Goal: Task Accomplishment & Management: Manage account settings

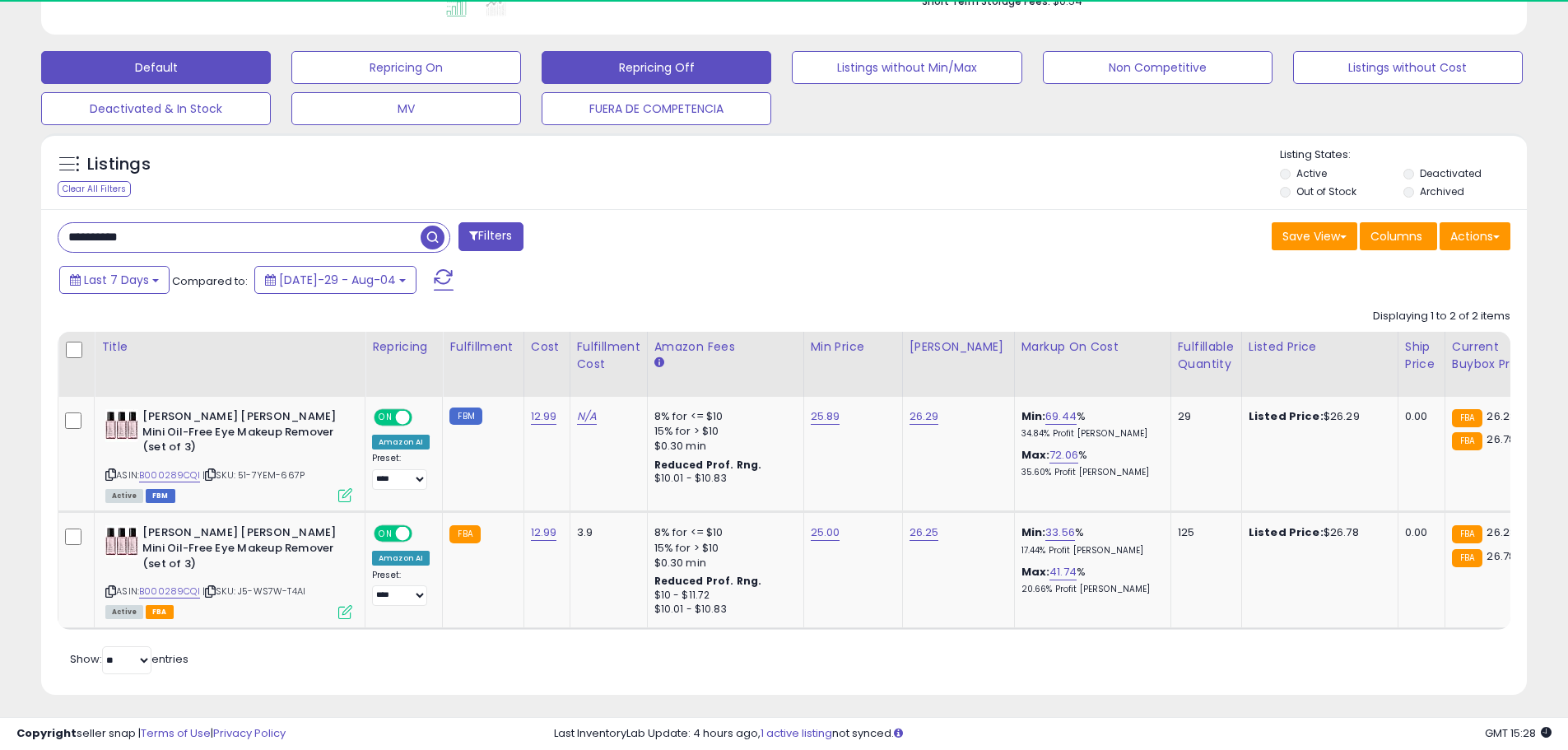
scroll to position [338, 862]
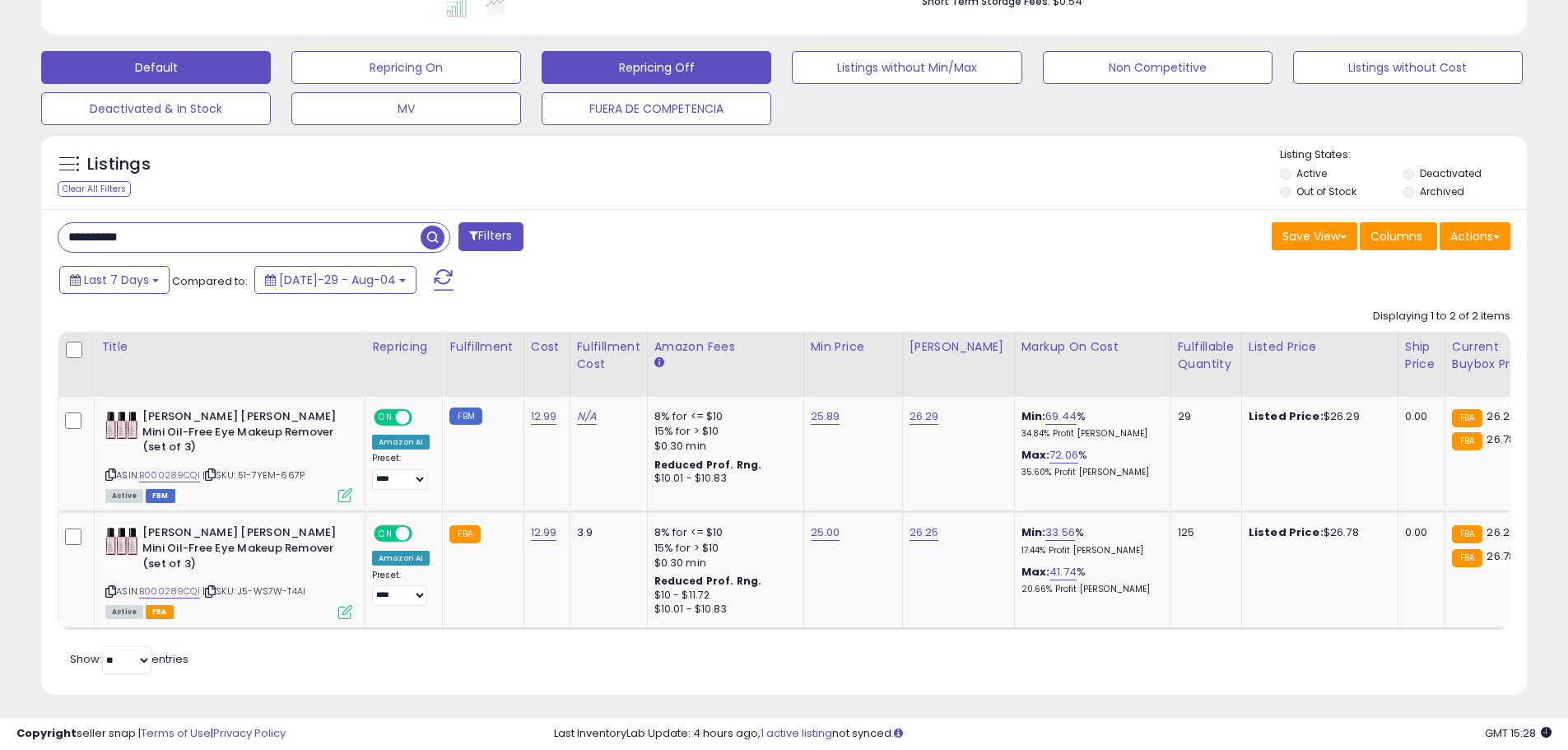
click at [521, 69] on button "Repricing Off" at bounding box center [405, 67] width 229 height 32
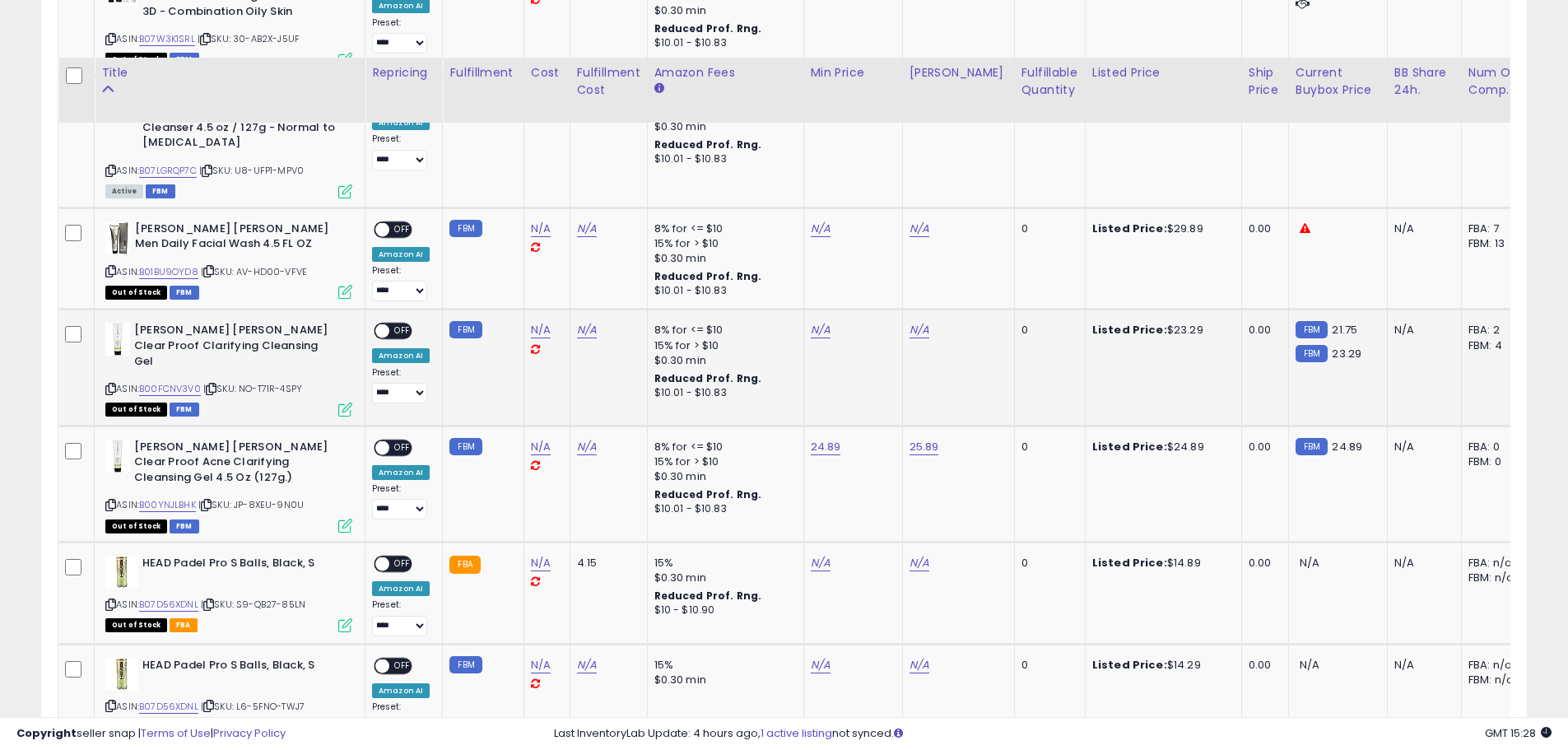
scroll to position [996, 0]
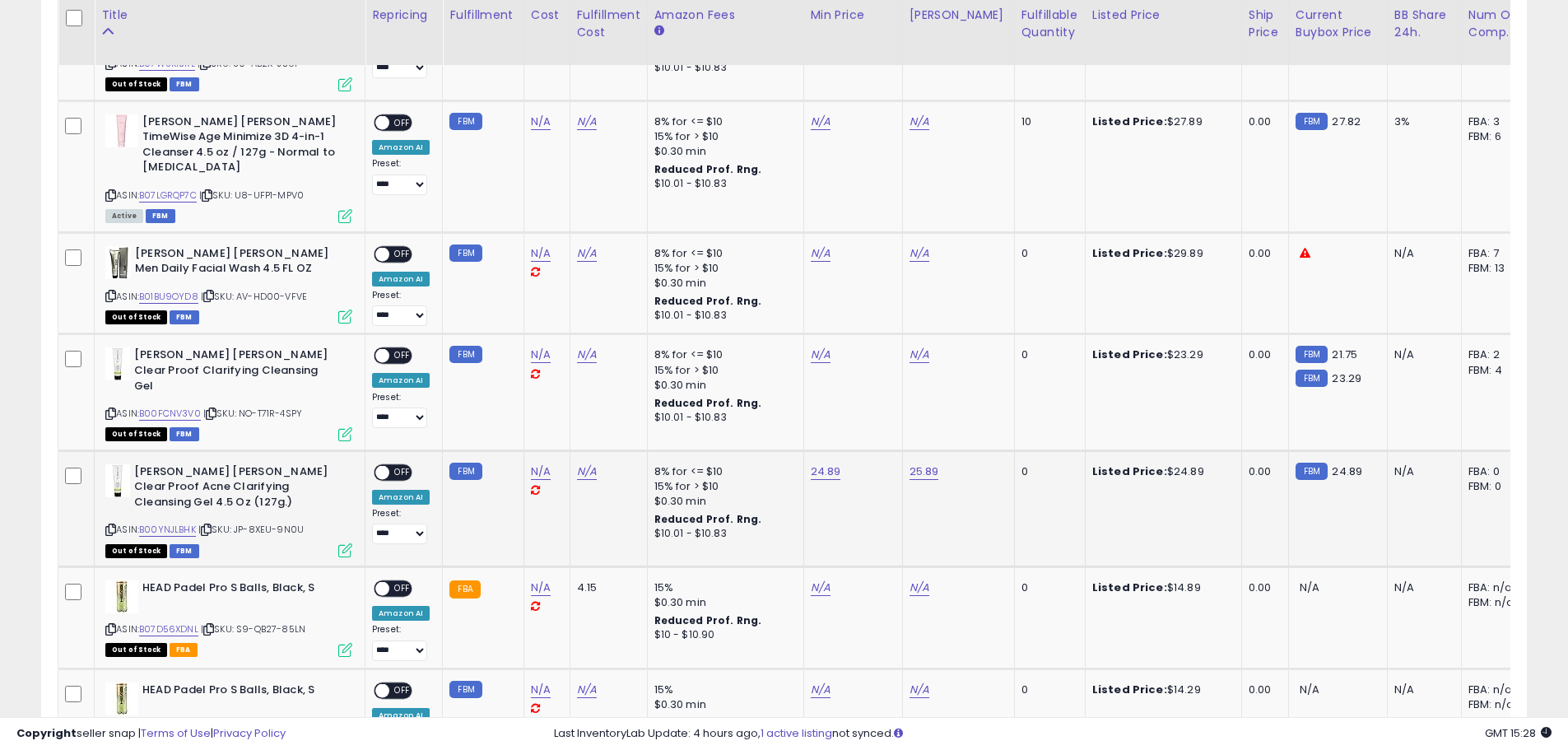
click at [400, 466] on span "OFF" at bounding box center [402, 472] width 27 height 14
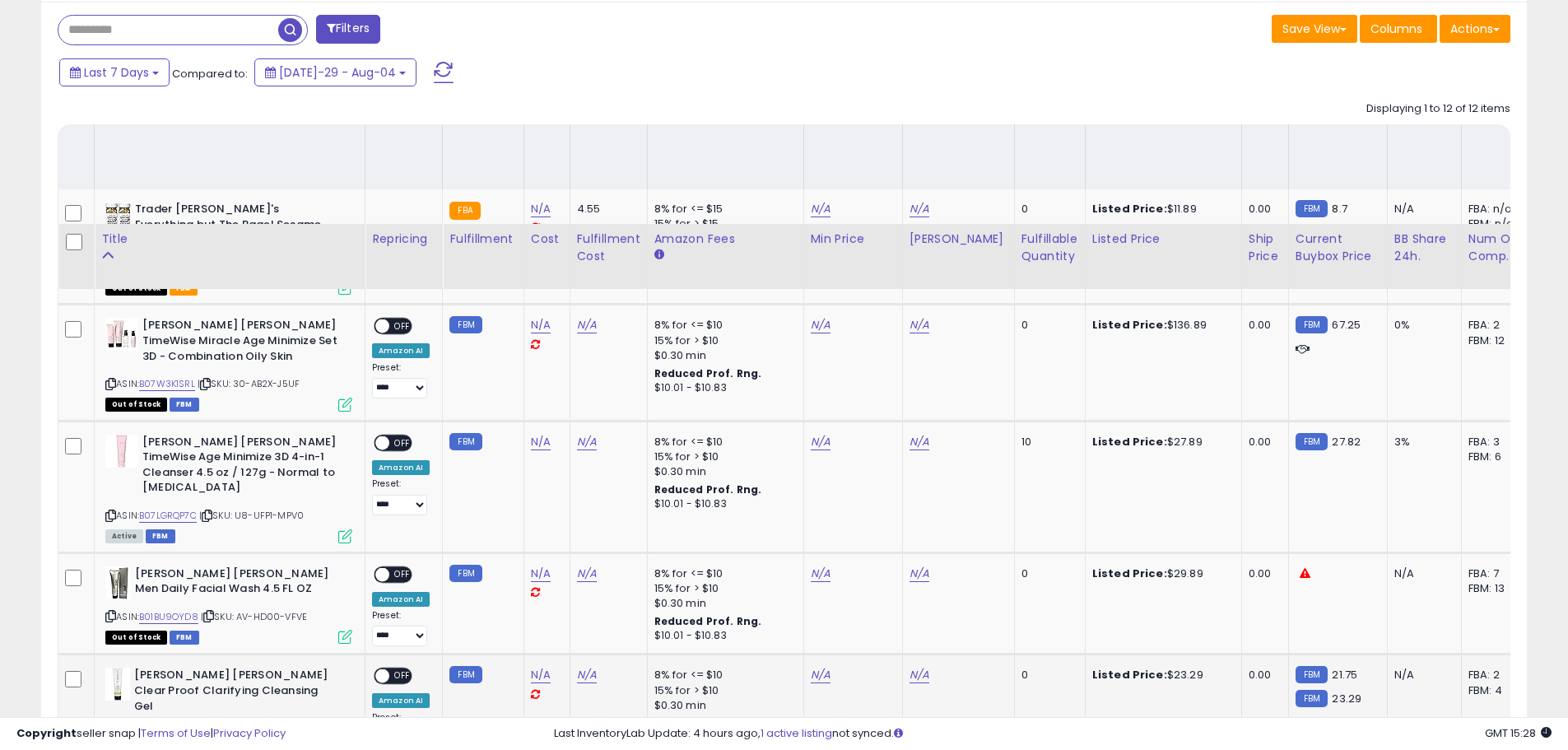
scroll to position [666, 0]
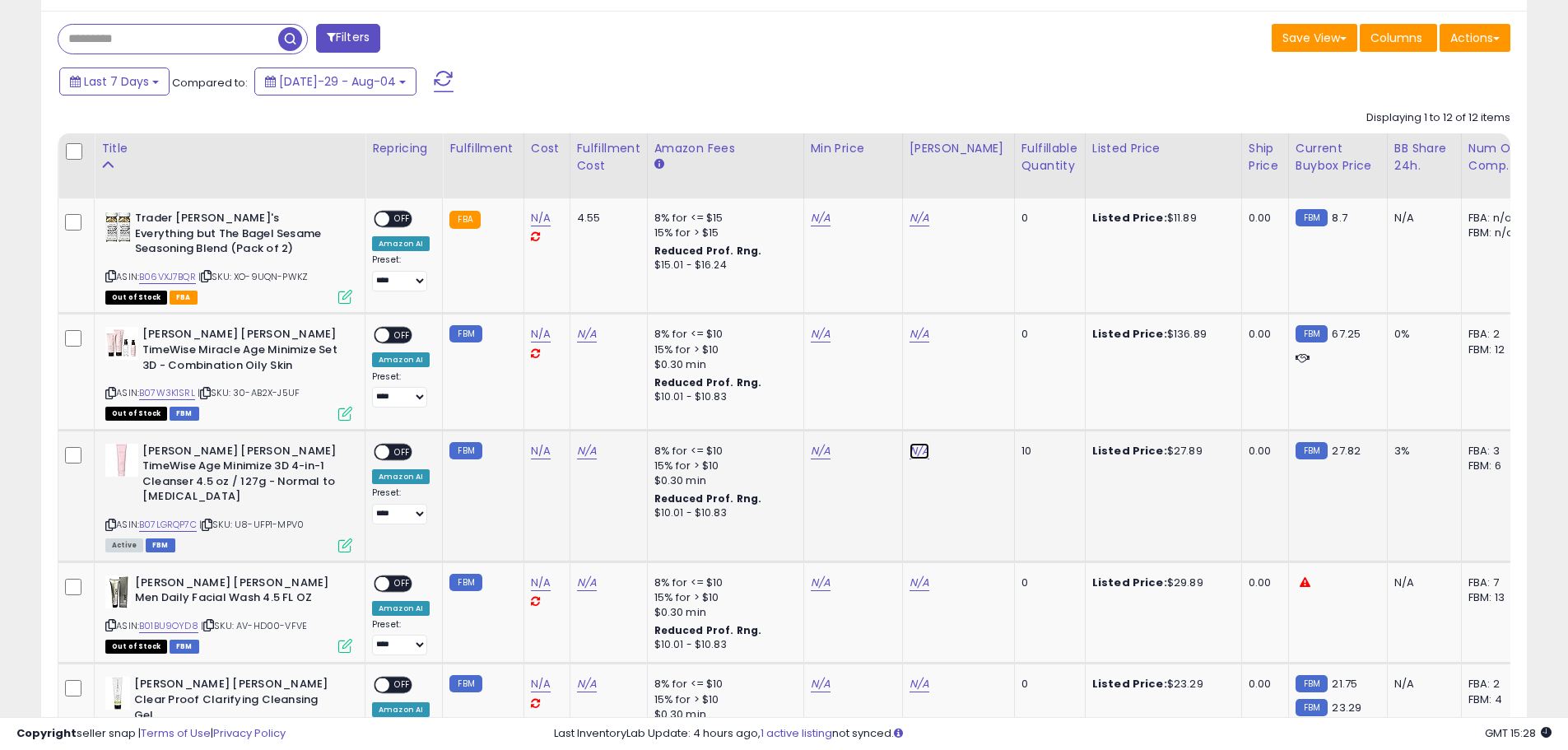
click at [919, 226] on link "N/A" at bounding box center [920, 218] width 20 height 17
click at [835, 408] on input "number" at bounding box center [867, 410] width 147 height 28
type input "*****"
click button "submit" at bounding box center [960, 408] width 28 height 25
click at [811, 226] on link "N/A" at bounding box center [820, 218] width 20 height 17
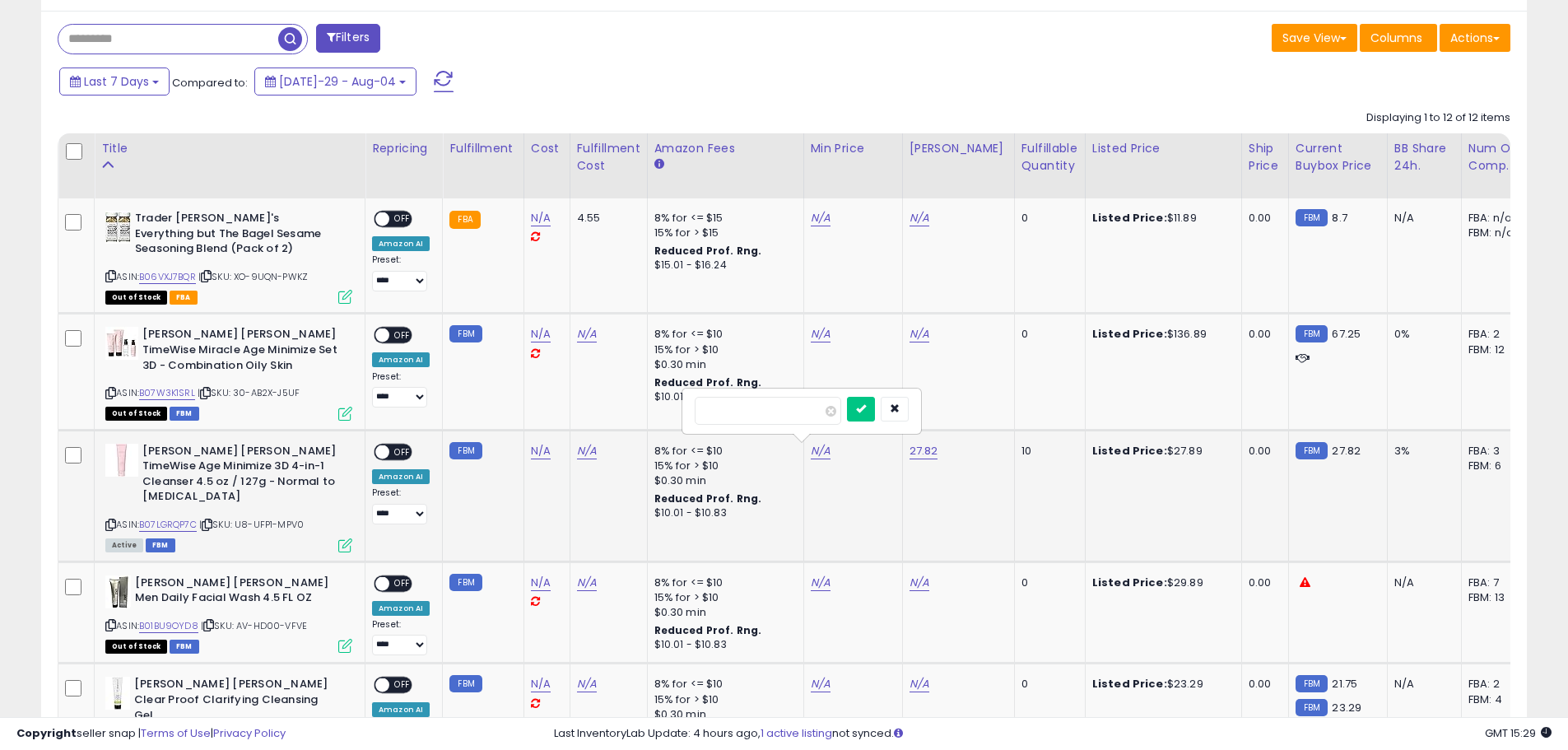
click at [764, 421] on input "number" at bounding box center [767, 410] width 147 height 28
type input "**"
click button "submit" at bounding box center [861, 408] width 28 height 25
click at [404, 450] on span "OFF" at bounding box center [402, 452] width 27 height 14
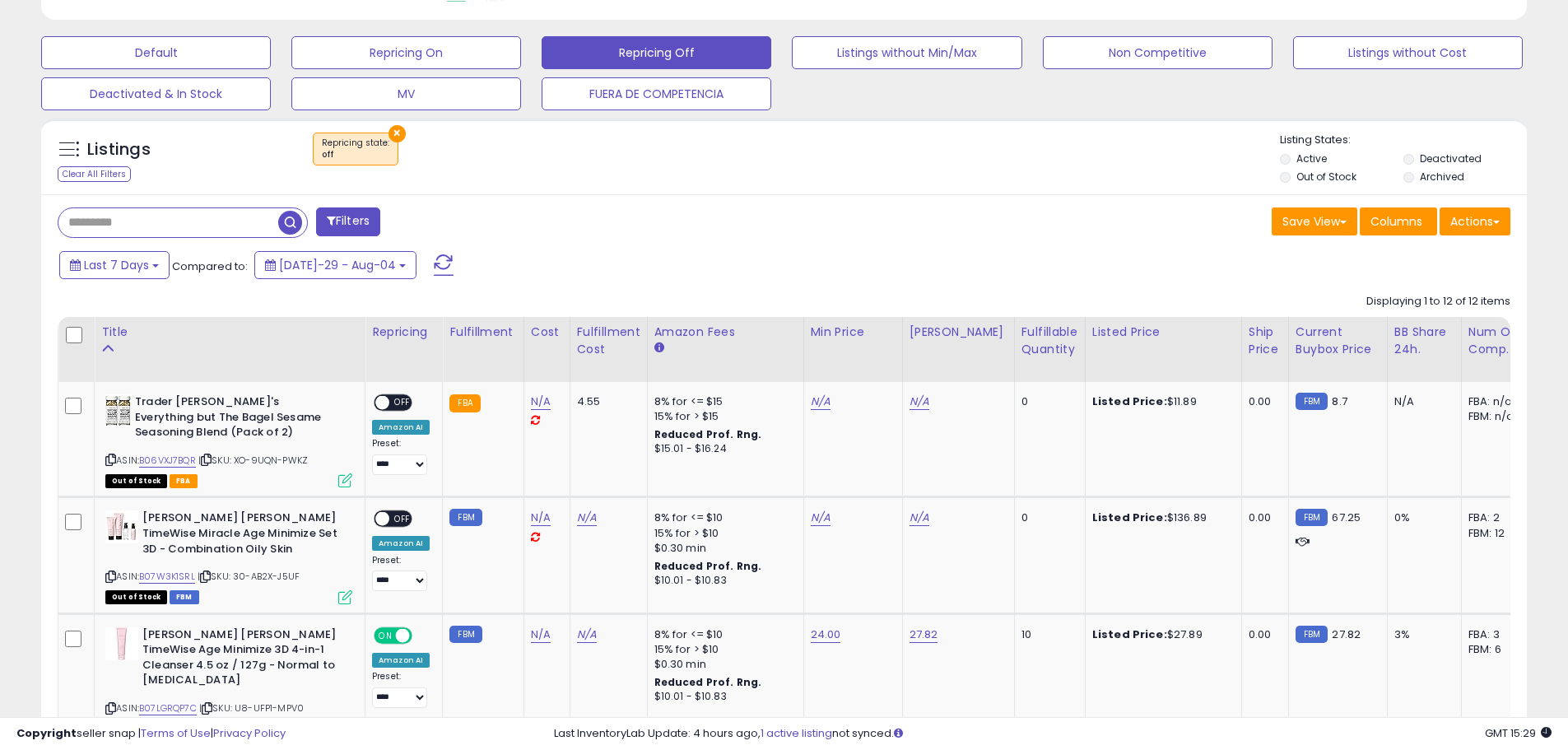
scroll to position [337, 0]
